Goal: Task Accomplishment & Management: Manage account settings

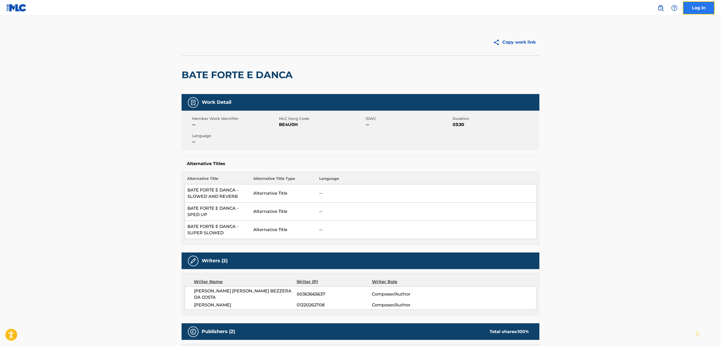
click at [692, 6] on link "Log In" at bounding box center [698, 7] width 32 height 13
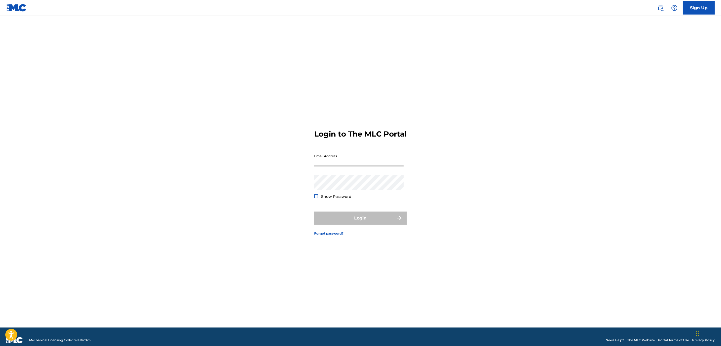
click at [320, 165] on input "Email Address" at bounding box center [358, 159] width 89 height 15
type input "sydney.daresta@sonymusicpub.com"
click at [341, 196] on div "Password Show Password" at bounding box center [358, 187] width 89 height 24
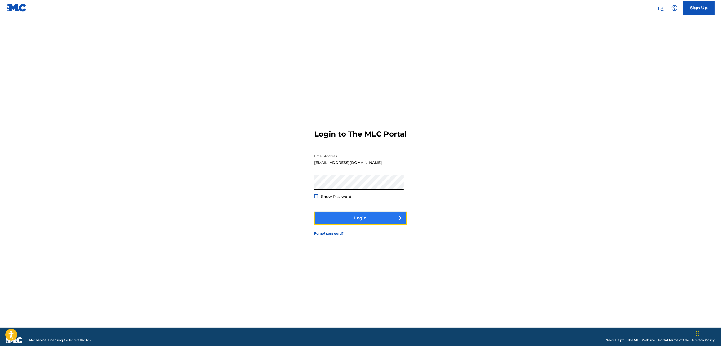
click at [335, 224] on button "Login" at bounding box center [360, 218] width 93 height 13
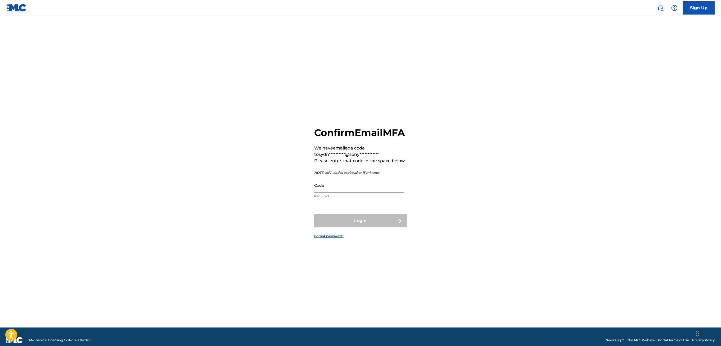
click at [326, 193] on input "Code" at bounding box center [358, 185] width 89 height 15
paste input "747282"
type input "747282"
click at [340, 227] on button "Login" at bounding box center [360, 221] width 93 height 13
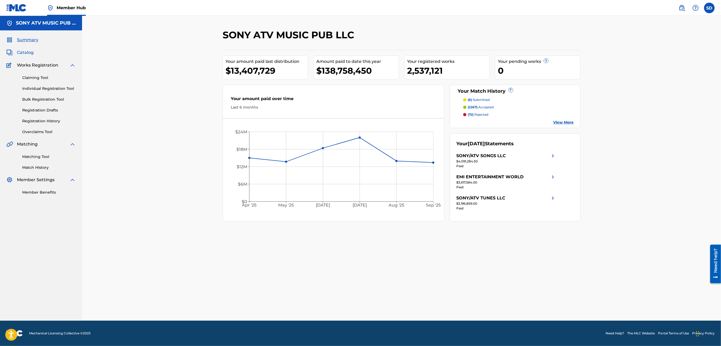
click at [28, 53] on span "Catalog" at bounding box center [25, 52] width 17 height 6
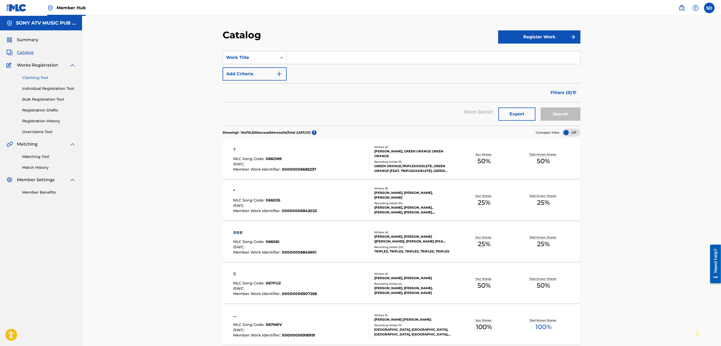
click at [42, 79] on link "Claiming Tool" at bounding box center [48, 78] width 53 height 6
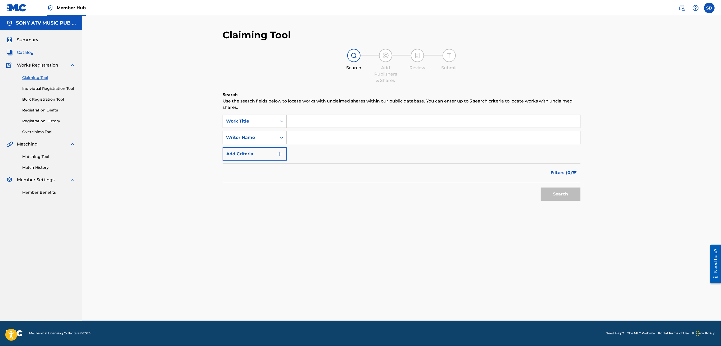
click at [29, 53] on span "Catalog" at bounding box center [25, 52] width 17 height 6
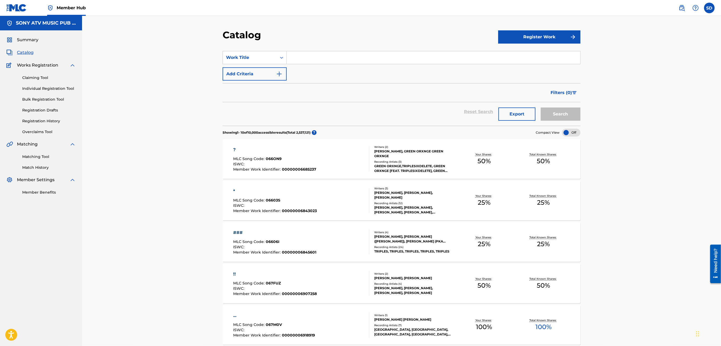
click at [311, 59] on input "Search Form" at bounding box center [432, 57] width 293 height 13
type input "fluxxwave"
click at [540, 108] on button "Search" at bounding box center [560, 114] width 40 height 13
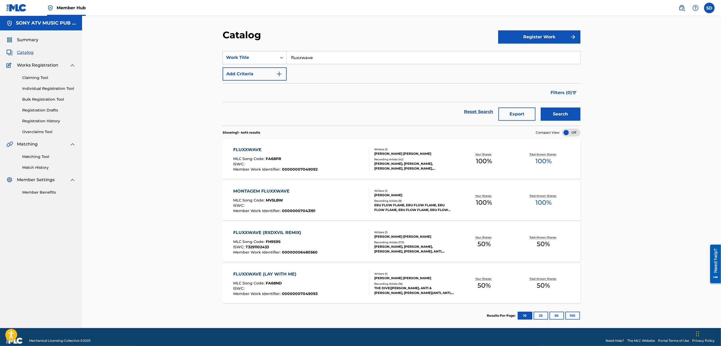
click at [341, 239] on div "FLUXXWAVE (RXDXVIL REMIX) MLC Song Code : FH9S9S ISWC : T3291102433 Member Work…" at bounding box center [301, 242] width 136 height 25
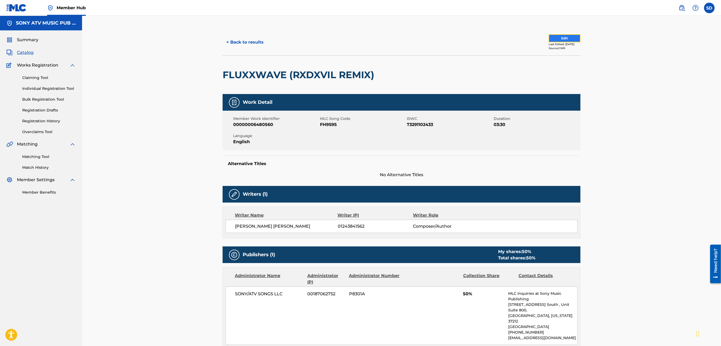
click at [558, 40] on button "Edit" at bounding box center [564, 38] width 32 height 8
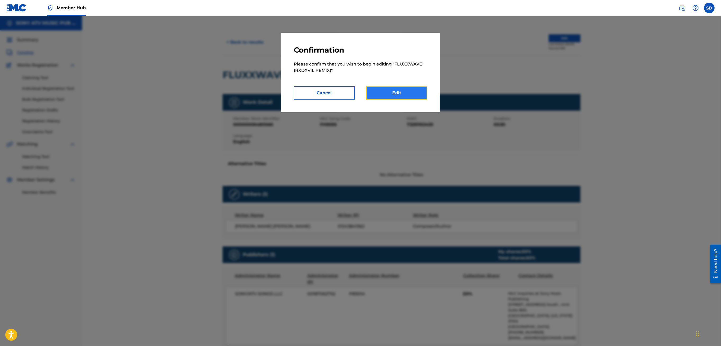
click at [389, 91] on link "Edit" at bounding box center [396, 92] width 61 height 13
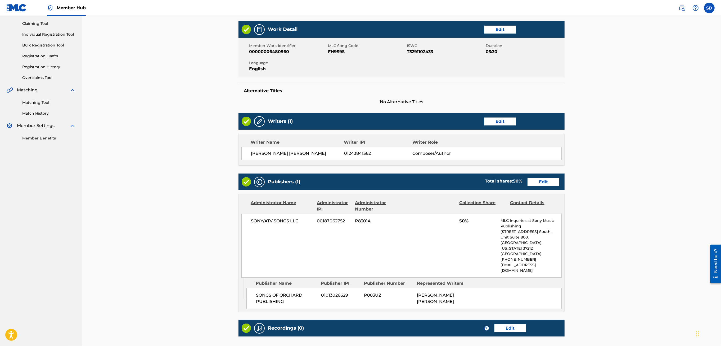
scroll to position [110, 0]
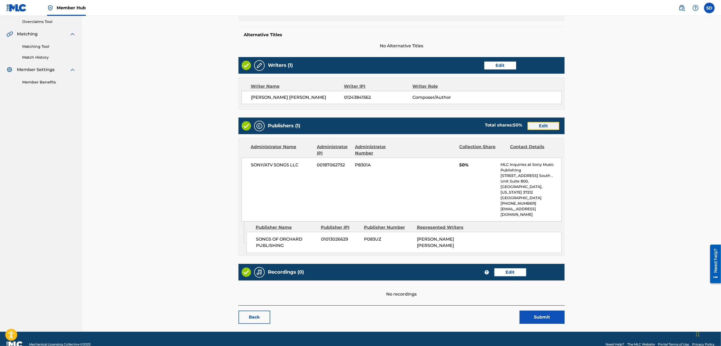
click at [551, 127] on link "Edit" at bounding box center [543, 126] width 32 height 8
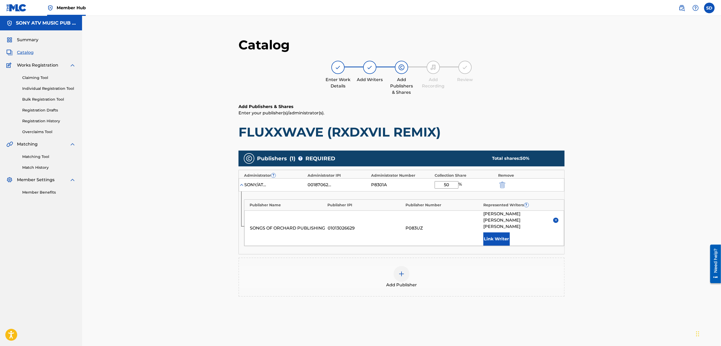
click at [447, 186] on input "50" at bounding box center [446, 184] width 24 height 7
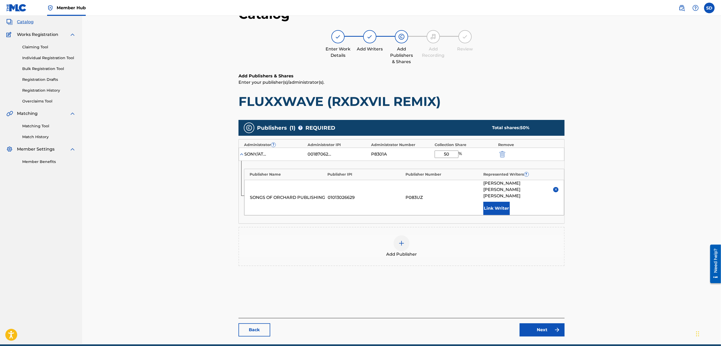
scroll to position [54, 0]
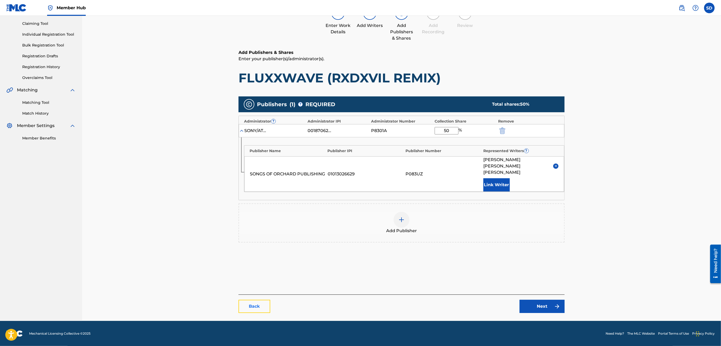
click at [256, 307] on link "Back" at bounding box center [254, 306] width 32 height 13
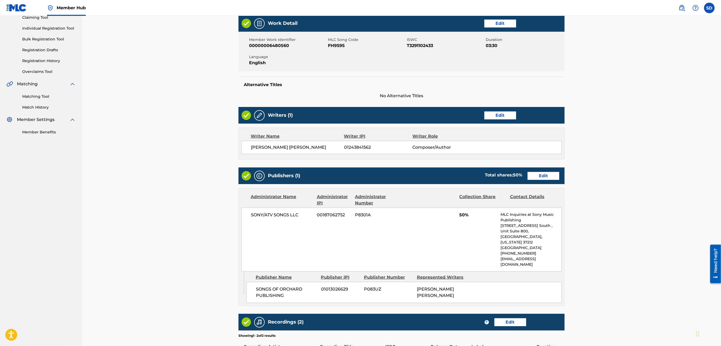
scroll to position [141, 0]
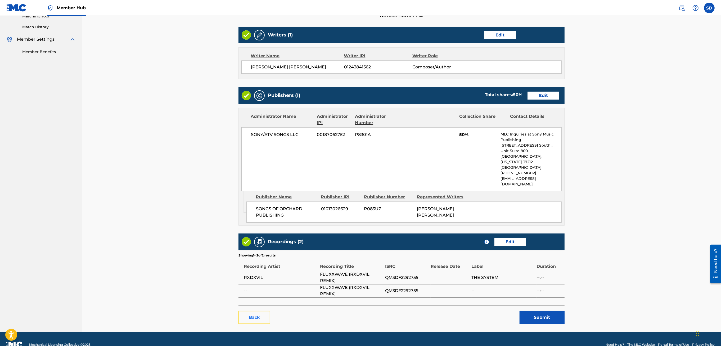
click at [247, 311] on link "Back" at bounding box center [254, 317] width 32 height 13
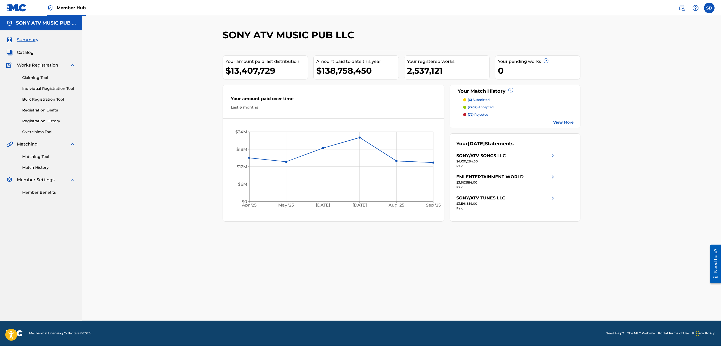
click at [25, 56] on div "Summary Catalog Works Registration Claiming Tool Individual Registration Tool B…" at bounding box center [41, 115] width 82 height 171
click at [23, 51] on span "Catalog" at bounding box center [25, 52] width 17 height 6
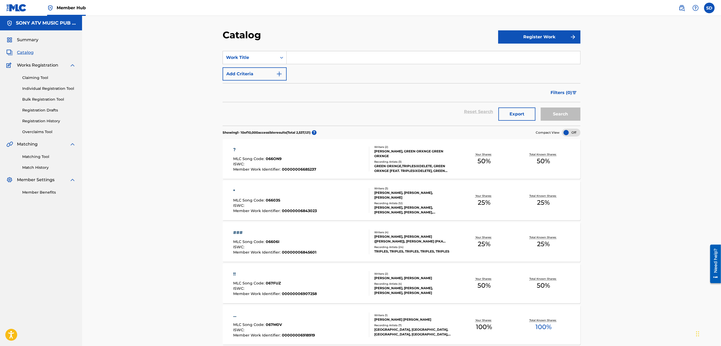
click at [301, 55] on input "Search Form" at bounding box center [432, 57] width 293 height 13
type input "fluxxwave"
click at [540, 108] on button "Search" at bounding box center [560, 114] width 40 height 13
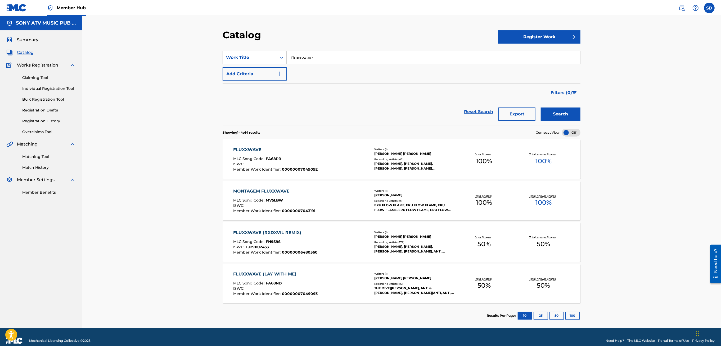
scroll to position [7, 0]
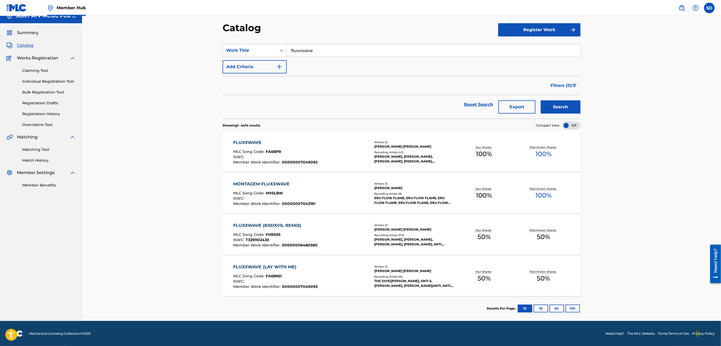
click at [329, 270] on div "FLUXXWAVE (LAY WITH ME) MLC Song Code : FA68ND ISWC : Member Work Identifier : …" at bounding box center [301, 276] width 136 height 25
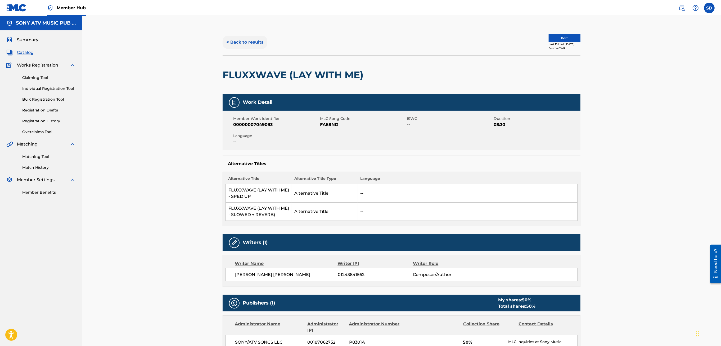
click at [234, 44] on button "< Back to results" at bounding box center [244, 42] width 45 height 13
